Goal: Communication & Community: Answer question/provide support

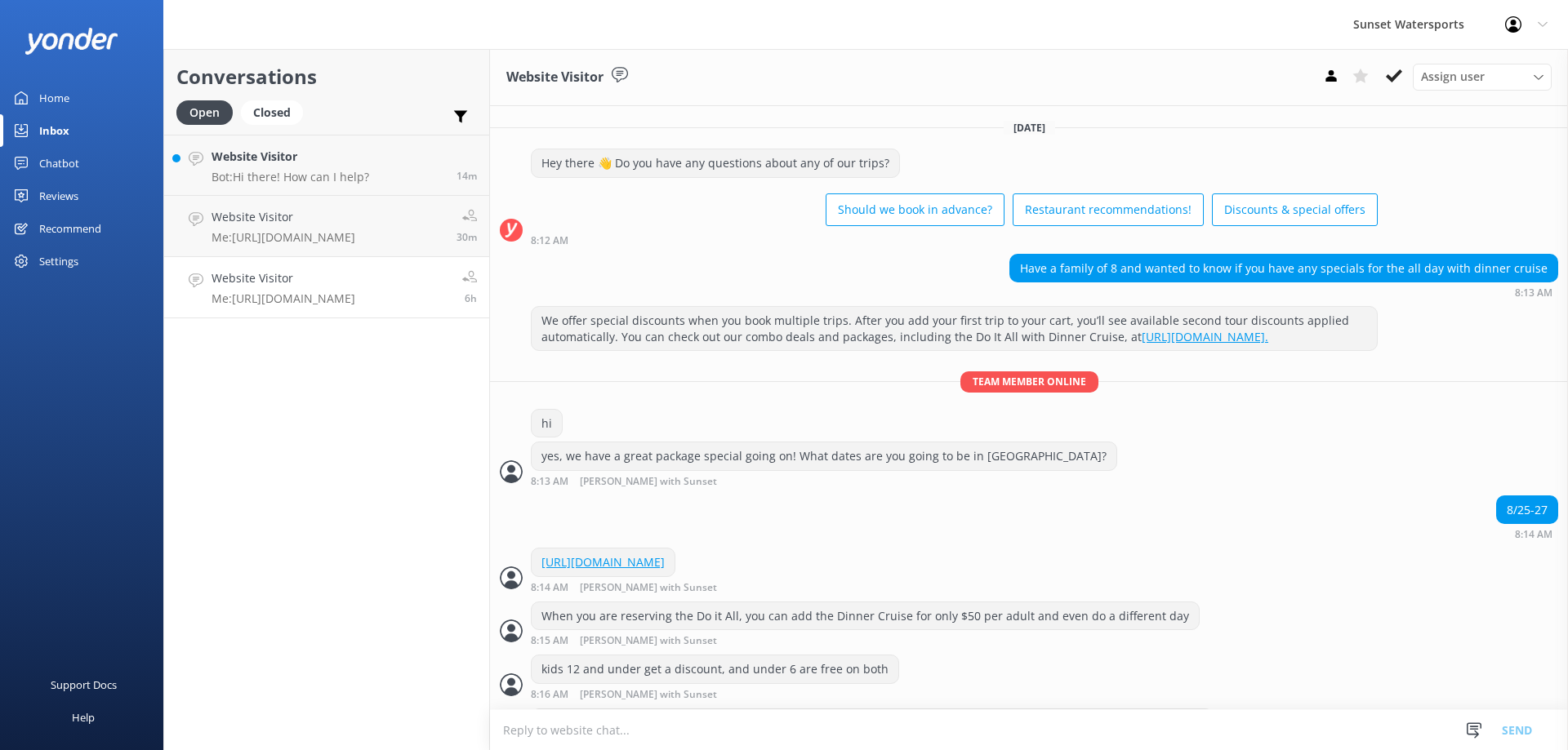
scroll to position [1429, 0]
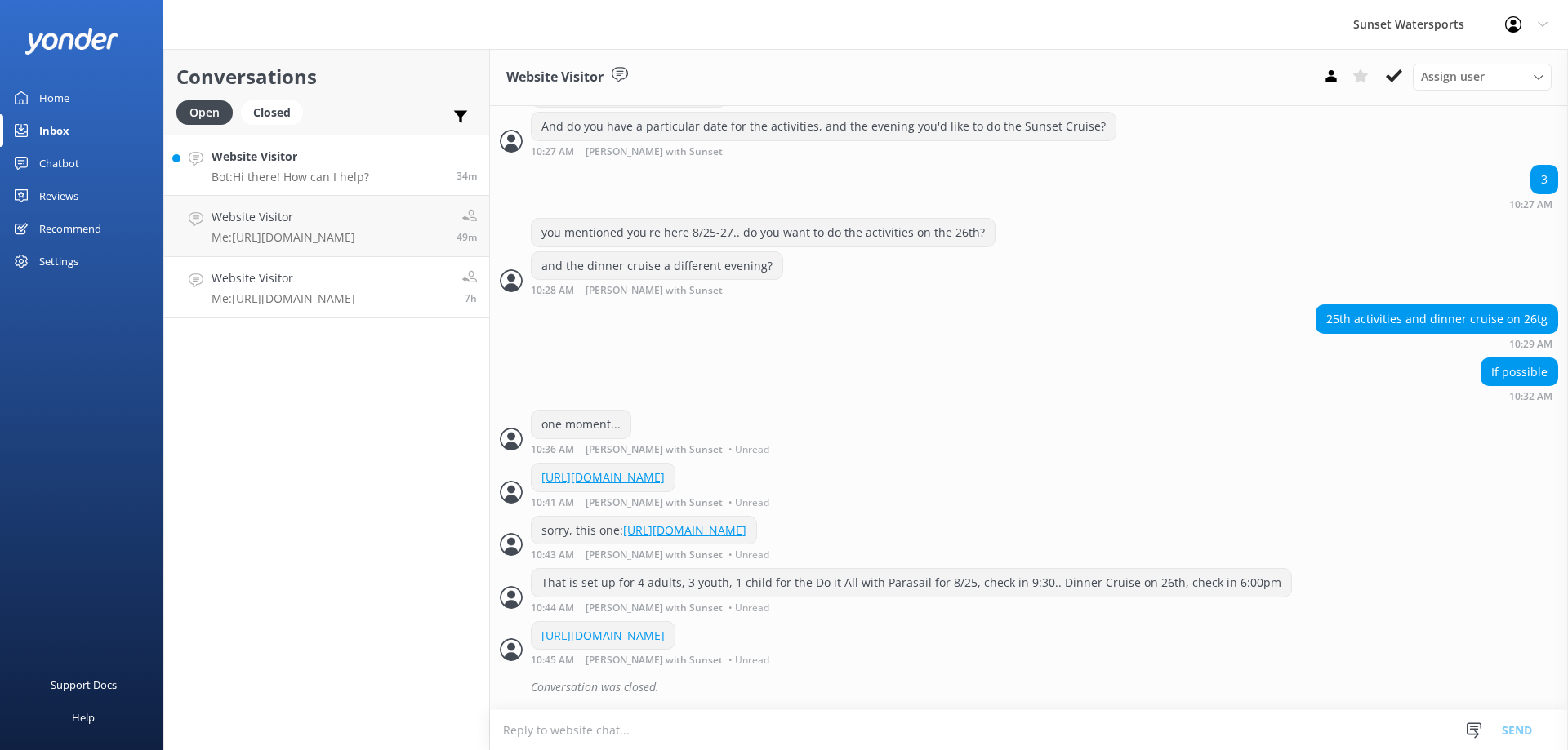
click at [298, 173] on p "Bot: Hi there! How can I help?" at bounding box center [290, 177] width 158 height 15
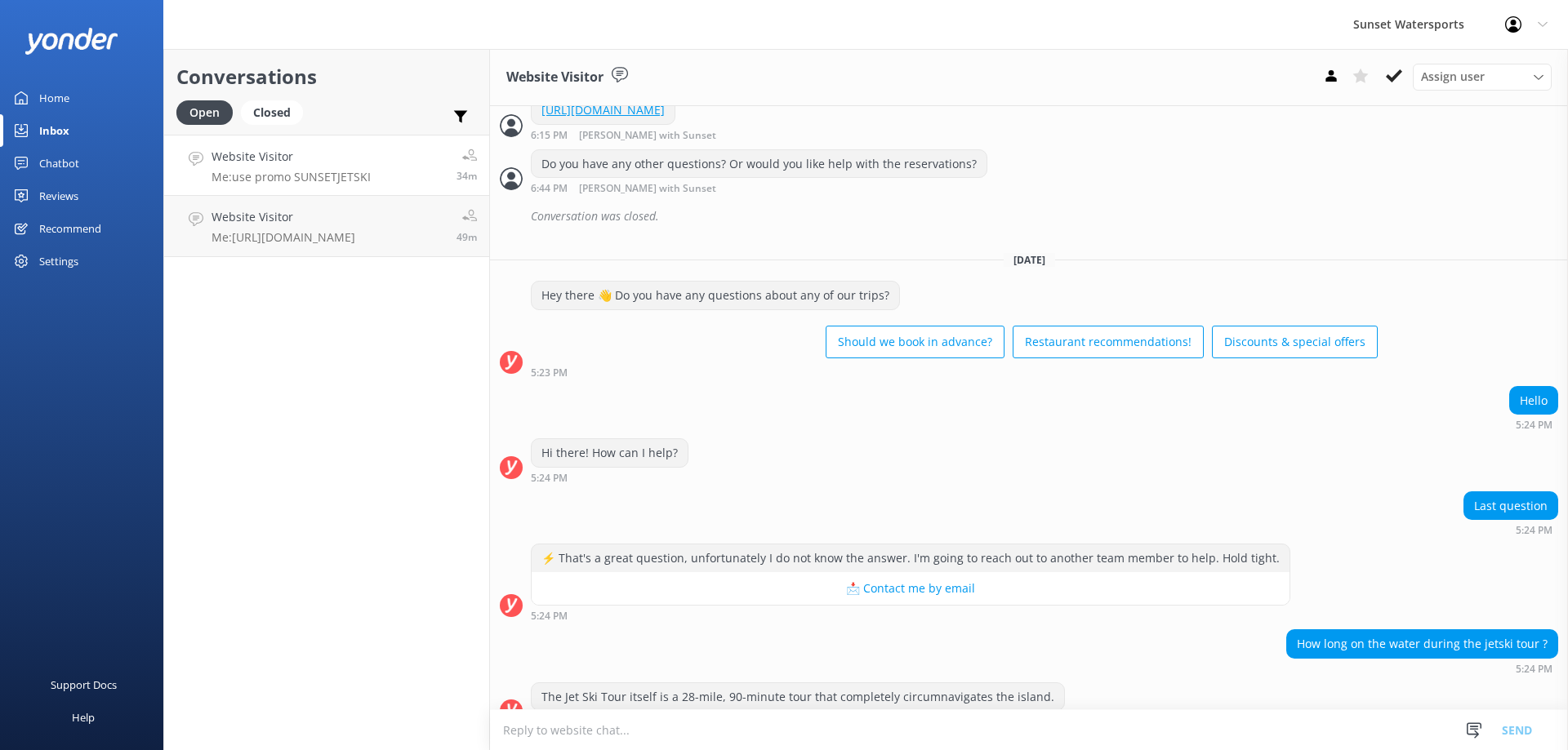
scroll to position [3647, 0]
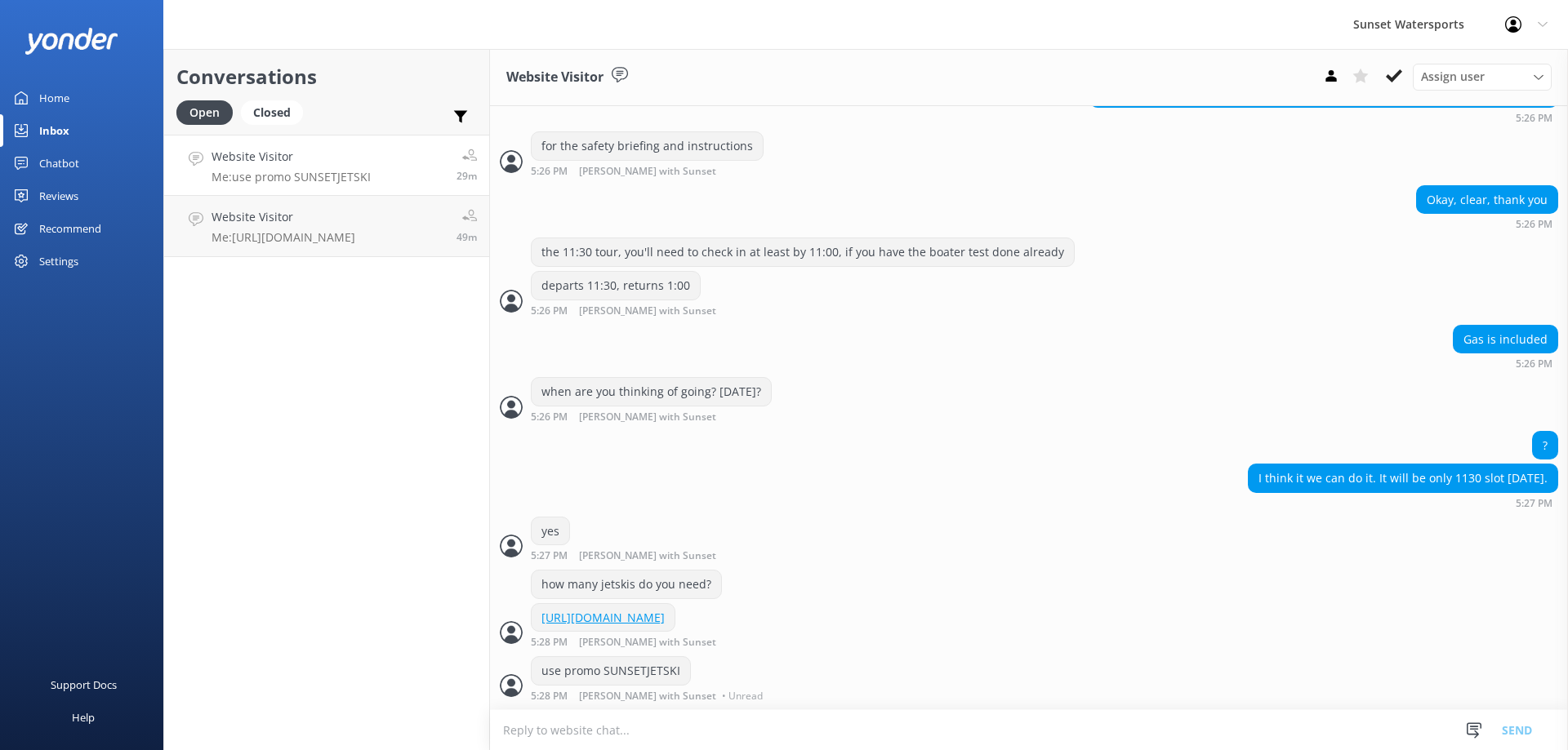
click at [418, 294] on div "Conversations Open Closed Important Assigned to me Unassigned Website Visitor M…" at bounding box center [326, 399] width 326 height 701
click at [242, 147] on h4 "Website Visitor" at bounding box center [291, 156] width 160 height 18
click at [255, 227] on div "Website Visitor Me: [URL][DOMAIN_NAME]" at bounding box center [283, 226] width 144 height 36
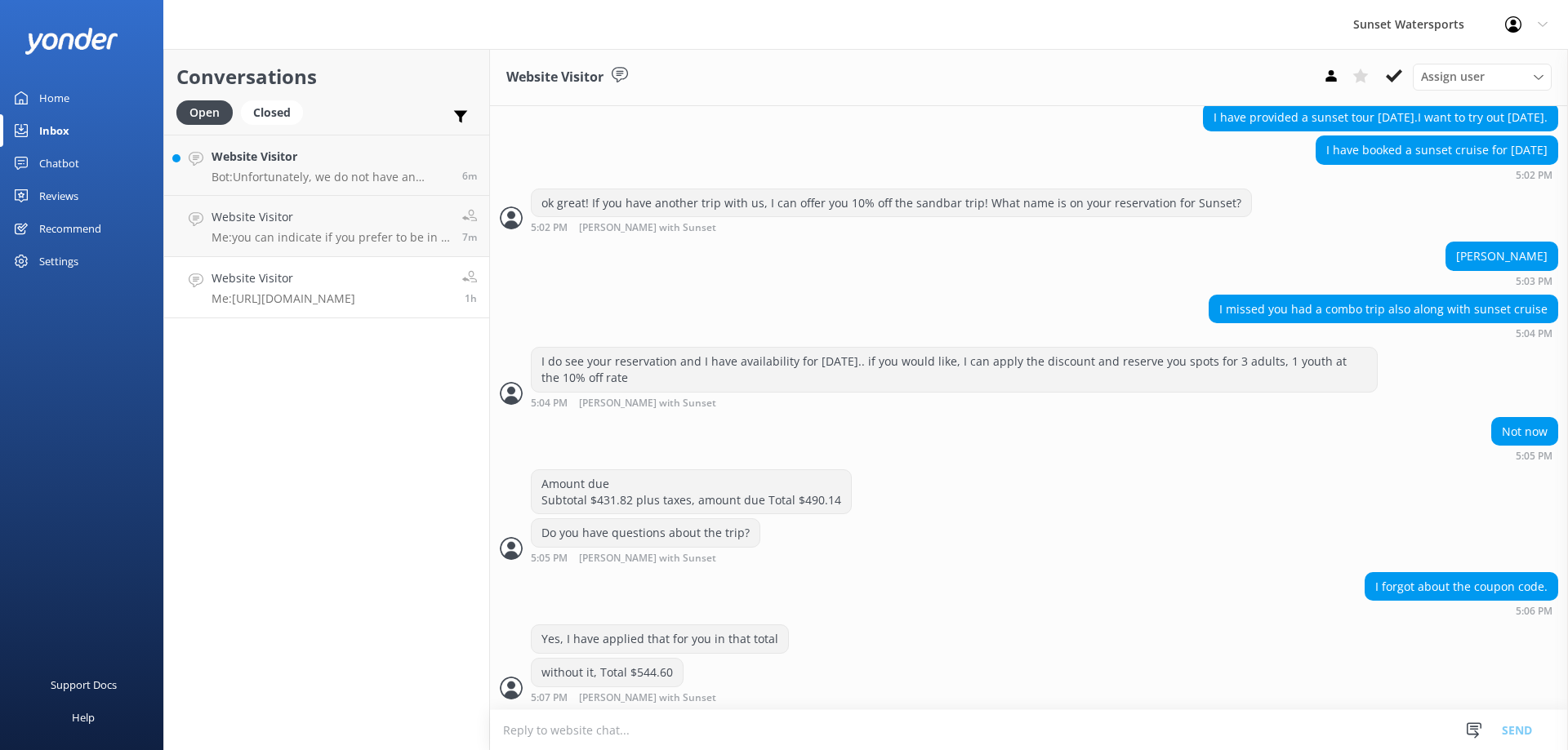
scroll to position [2281, 0]
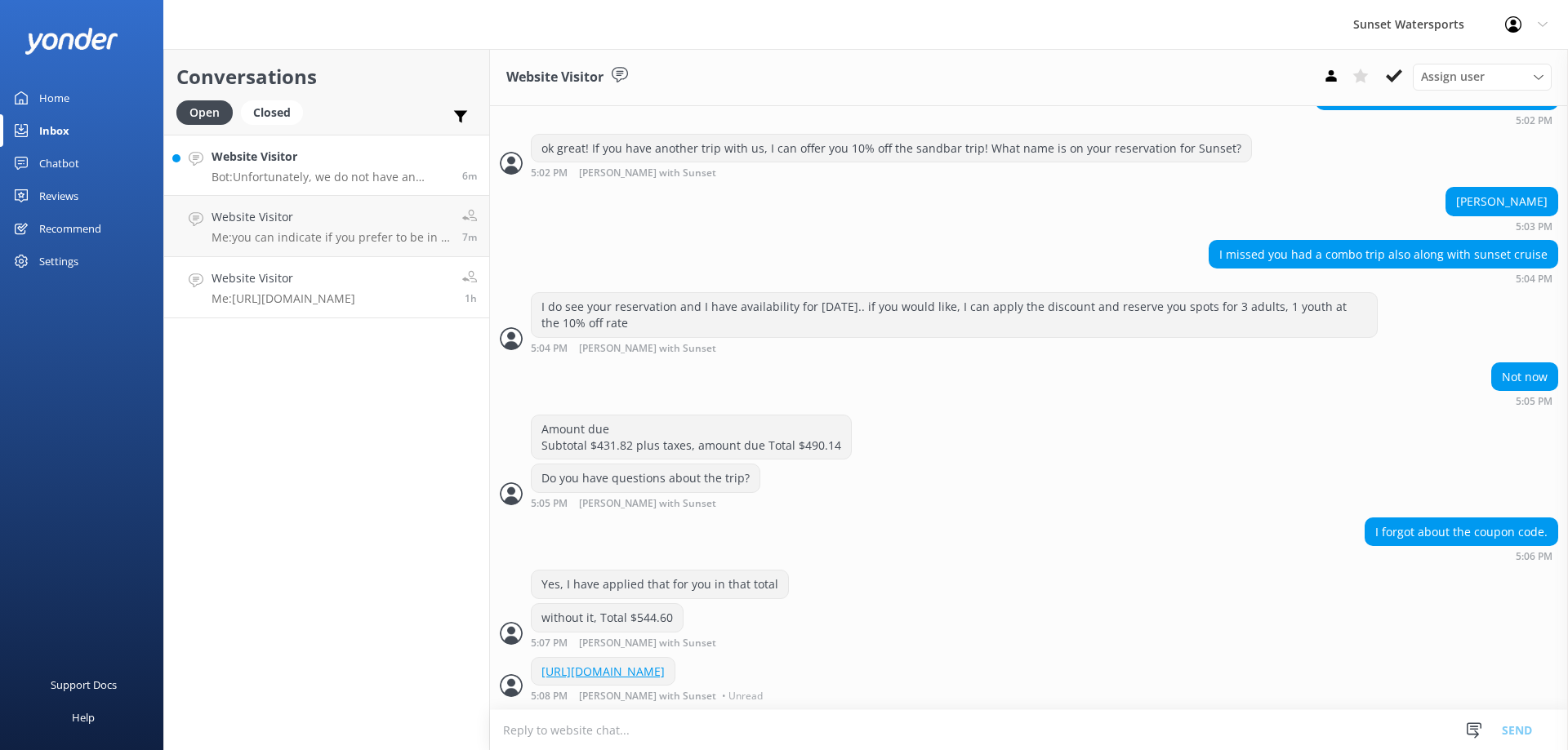
click at [274, 172] on p "Bot: Unfortunately, we do not have an airport pick-up service. You can pick up …" at bounding box center [330, 177] width 238 height 15
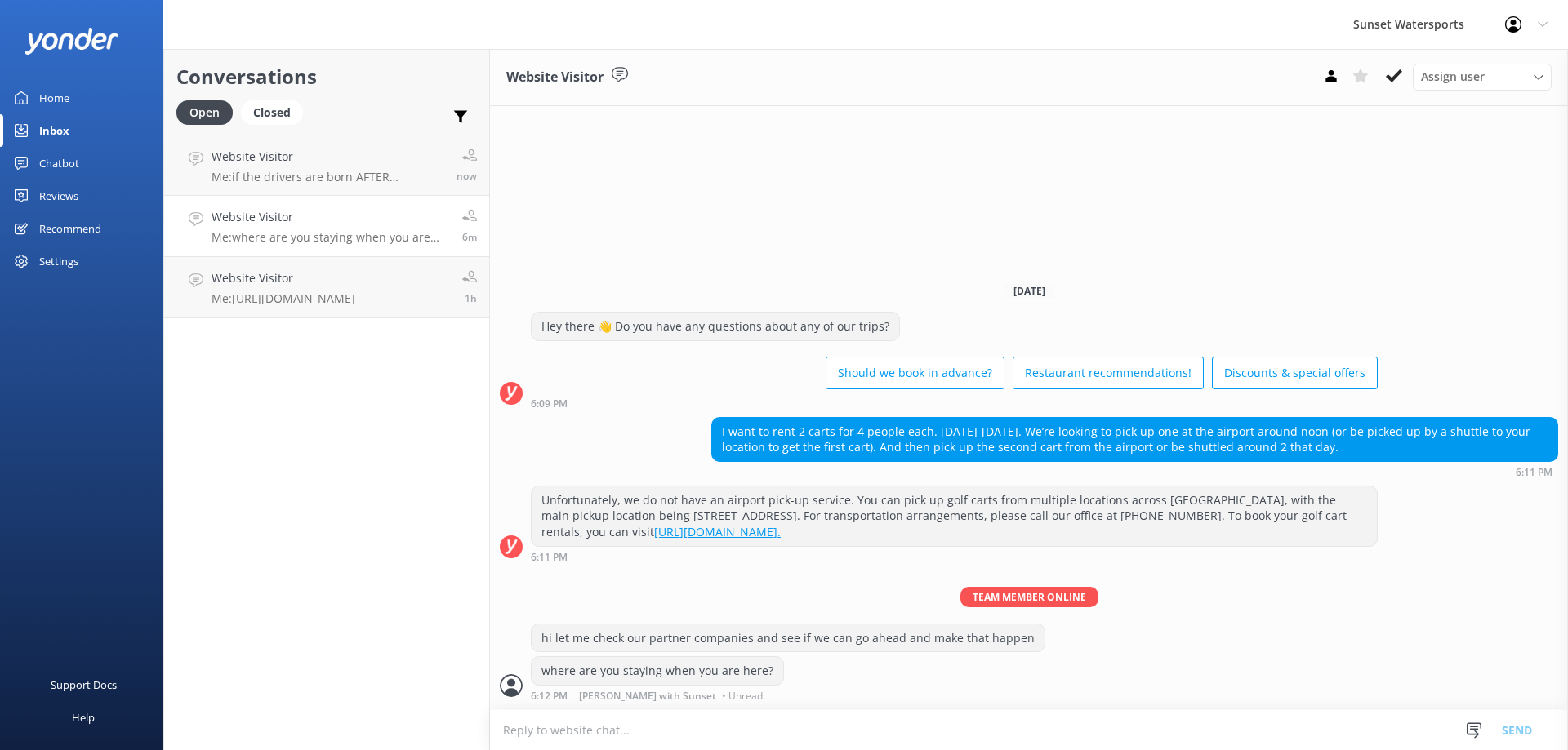
drag, startPoint x: 260, startPoint y: 519, endPoint x: 276, endPoint y: 417, distance: 103.2
click at [260, 512] on div "Conversations Open Closed Important Assigned to me Unassigned Website Visitor M…" at bounding box center [326, 399] width 326 height 701
click at [282, 167] on div "Website Visitor Me: if the drivers are born AFTER [DEMOGRAPHIC_DATA]- a brief b…" at bounding box center [327, 165] width 233 height 35
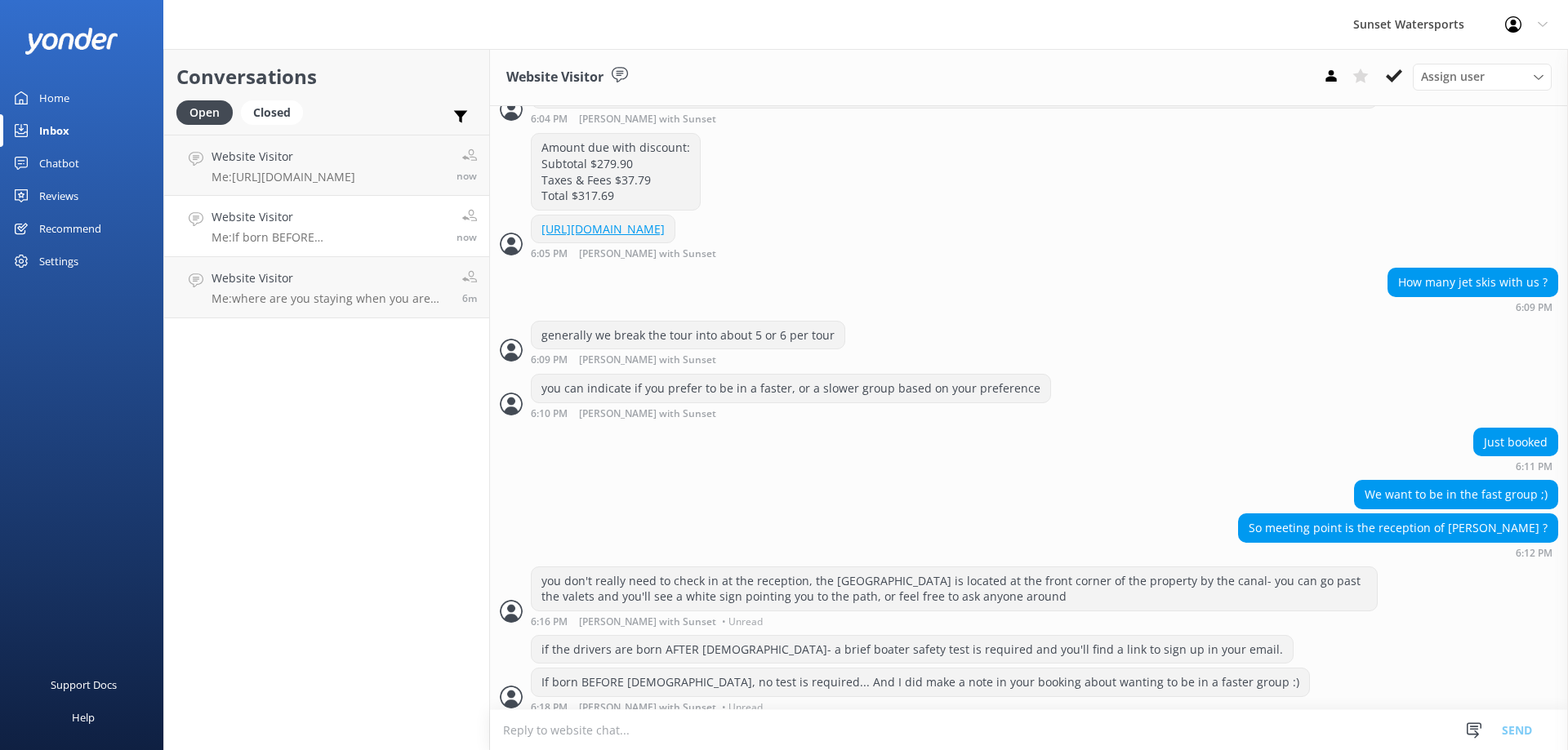
scroll to position [4468, 0]
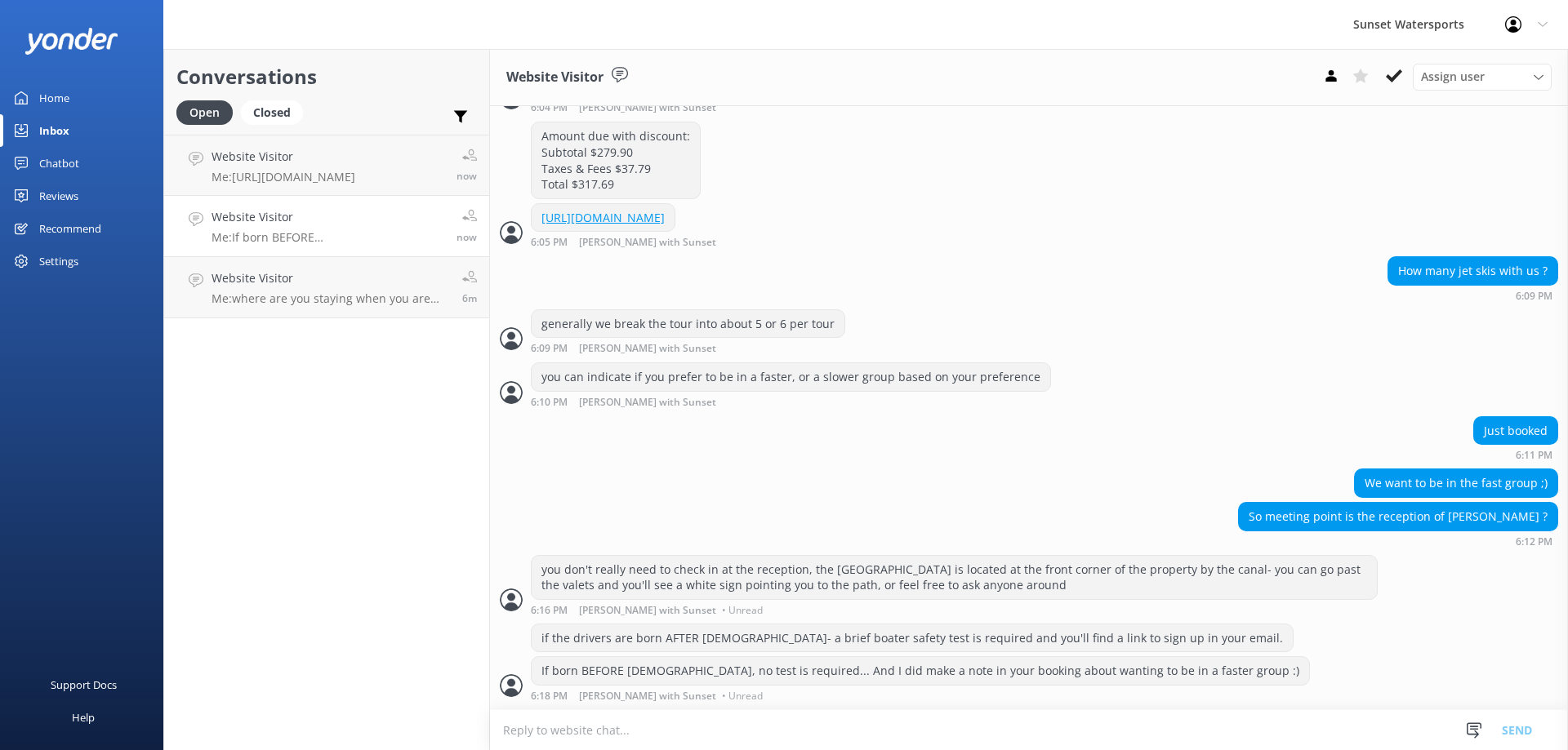
click at [281, 489] on div "Conversations Open Closed Important Assigned to me Unassigned Website Visitor M…" at bounding box center [326, 399] width 326 height 701
click at [316, 520] on div "Conversations Open Closed Important Assigned to me Unassigned Website Visitor M…" at bounding box center [326, 399] width 326 height 701
click at [199, 115] on div "Open" at bounding box center [204, 112] width 57 height 24
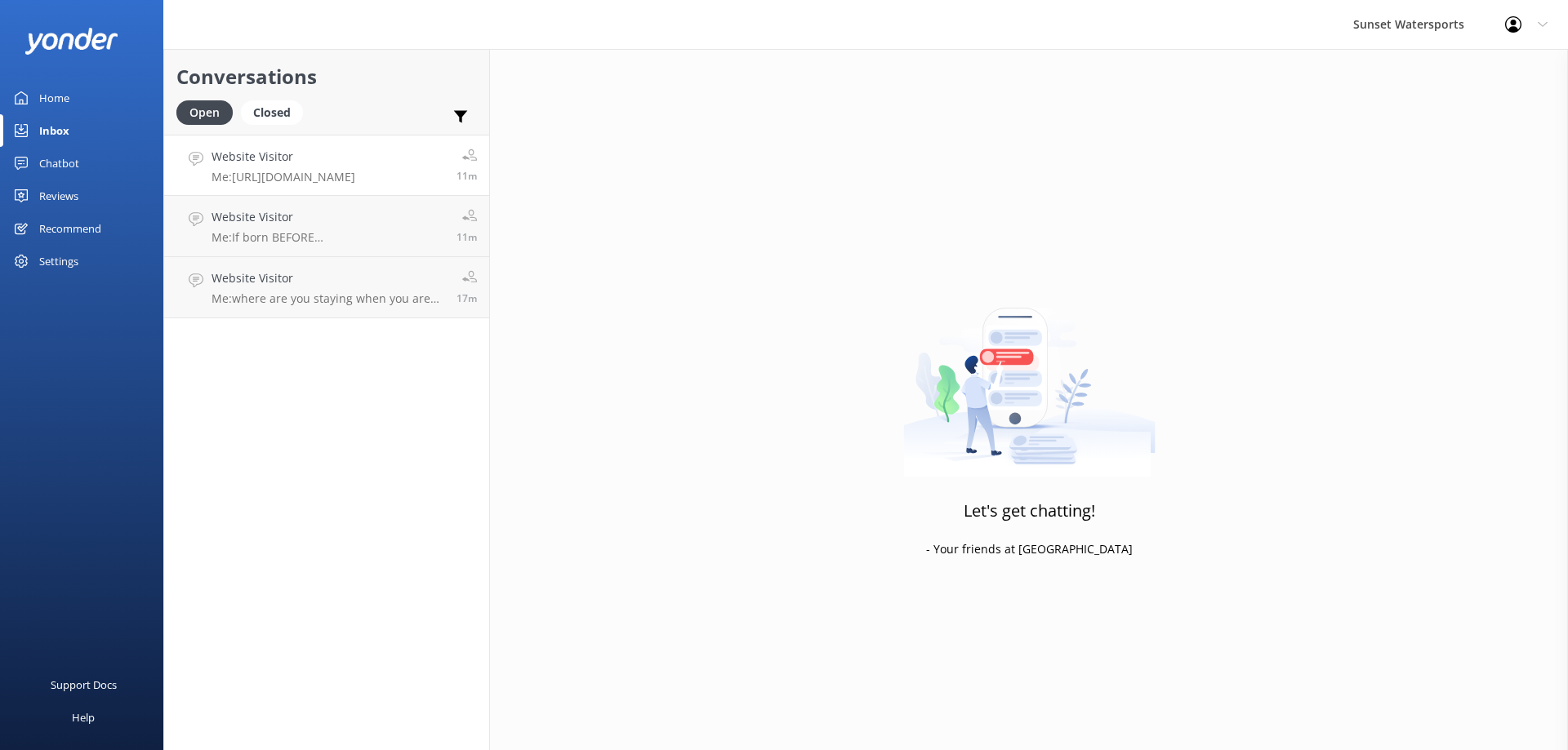
click at [312, 164] on h4 "Website Visitor" at bounding box center [283, 156] width 144 height 18
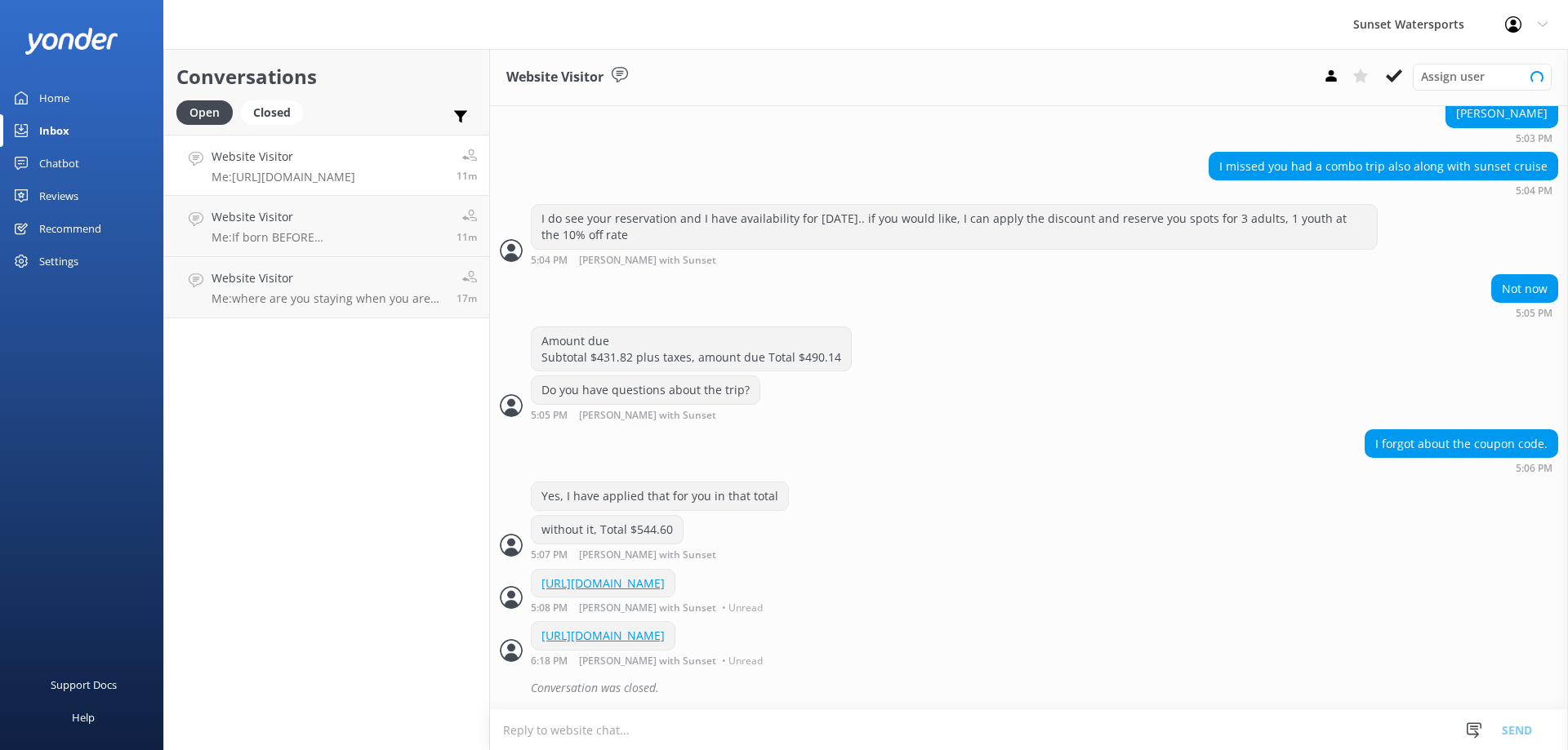
scroll to position [2384, 0]
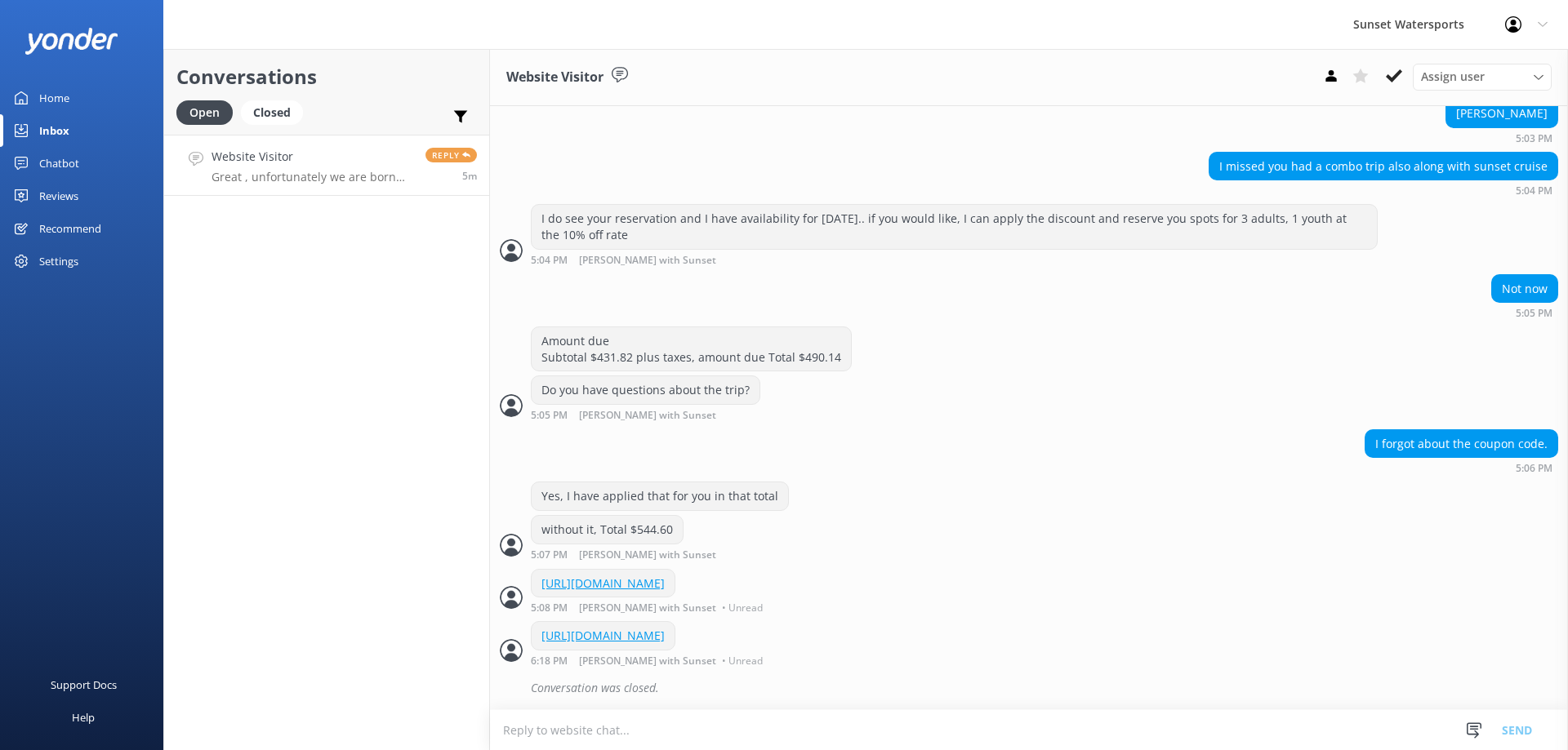
click at [245, 162] on h4 "Website Visitor" at bounding box center [312, 156] width 202 height 18
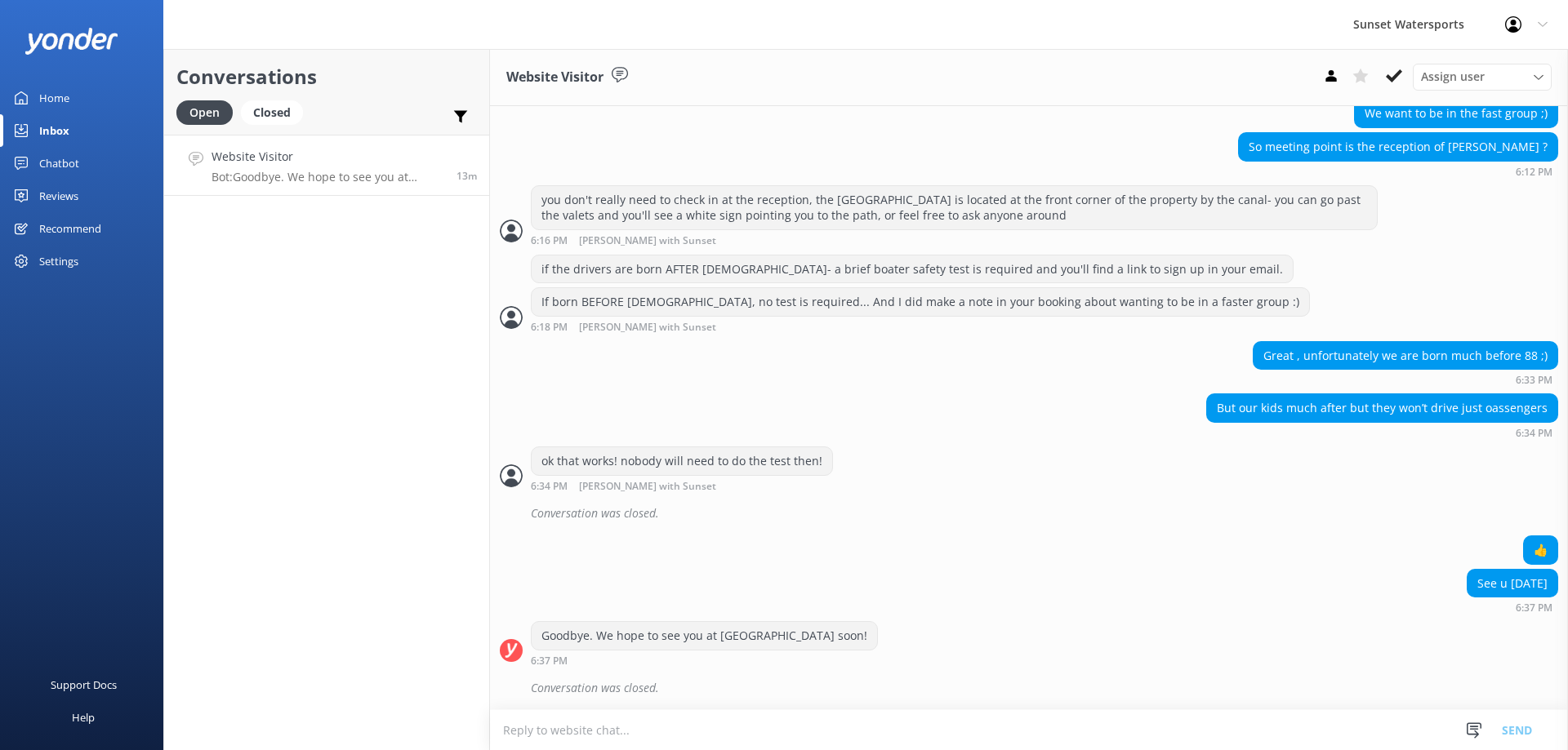
scroll to position [4838, 0]
click at [249, 169] on div "Website Visitor Bot: Goodbye. We hope to see you at [GEOGRAPHIC_DATA] soon!" at bounding box center [327, 165] width 233 height 35
